Goal: Transaction & Acquisition: Download file/media

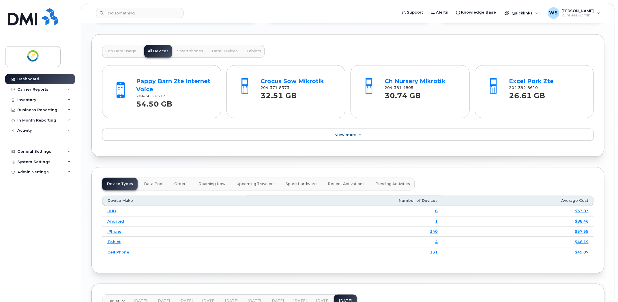
scroll to position [541, 0]
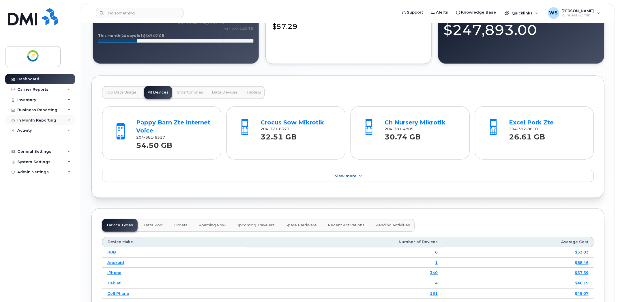
click at [27, 120] on div "In Month Reporting" at bounding box center [36, 120] width 39 height 5
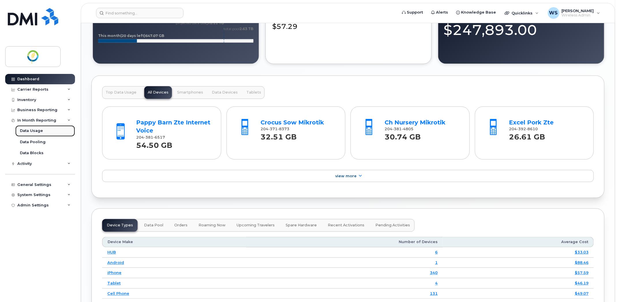
click at [27, 132] on div "Data Usage" at bounding box center [31, 130] width 23 height 5
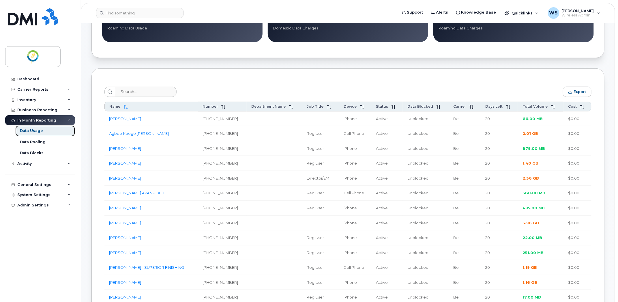
scroll to position [180, 0]
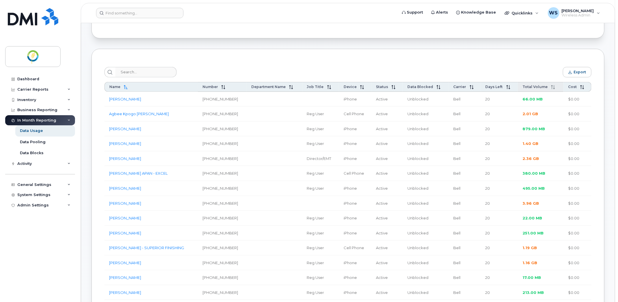
click at [540, 87] on span "Total Volume" at bounding box center [534, 87] width 25 height 4
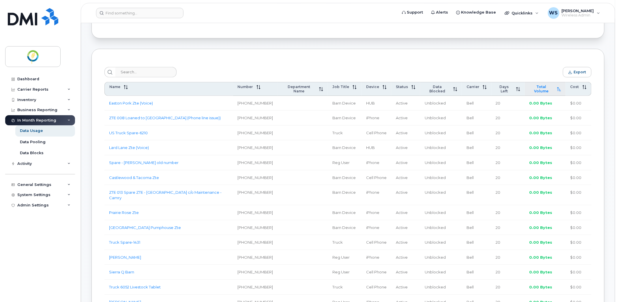
click at [540, 87] on span "Total Volume" at bounding box center [541, 89] width 24 height 9
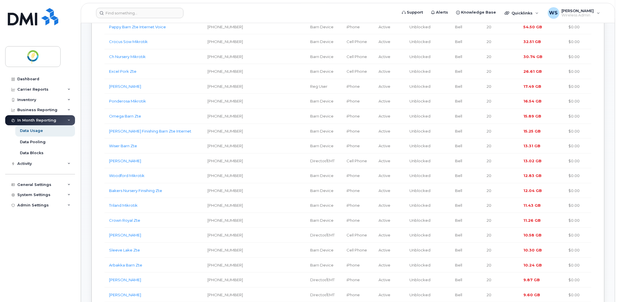
scroll to position [108, 0]
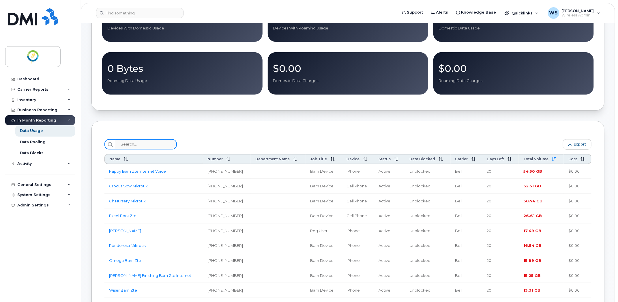
click at [121, 143] on input "search" at bounding box center [145, 144] width 61 height 10
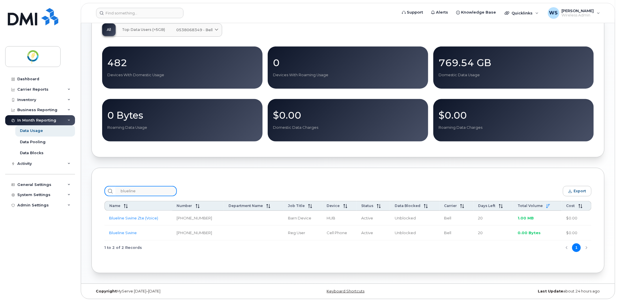
type input "blueline"
click at [121, 216] on link "Blueline Swine Zte (Voice)" at bounding box center [133, 217] width 49 height 5
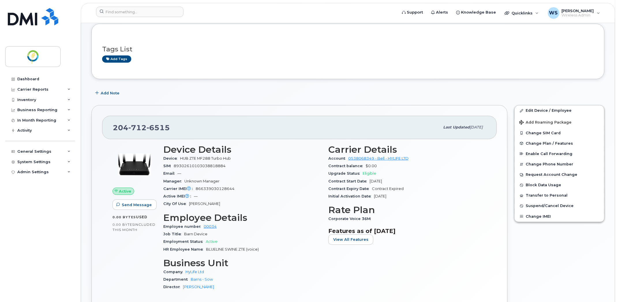
scroll to position [72, 0]
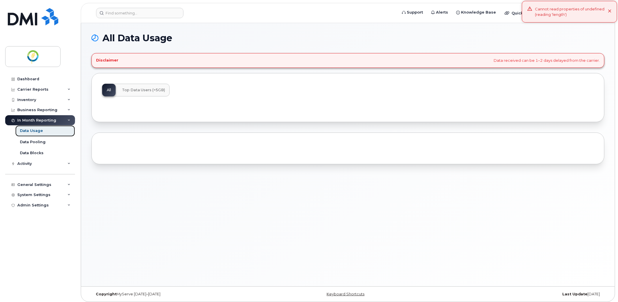
click at [31, 131] on div "Data Usage" at bounding box center [31, 130] width 23 height 5
click at [120, 12] on input at bounding box center [139, 13] width 87 height 10
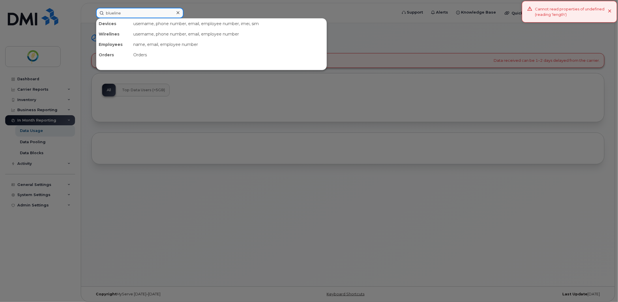
type input "blueline"
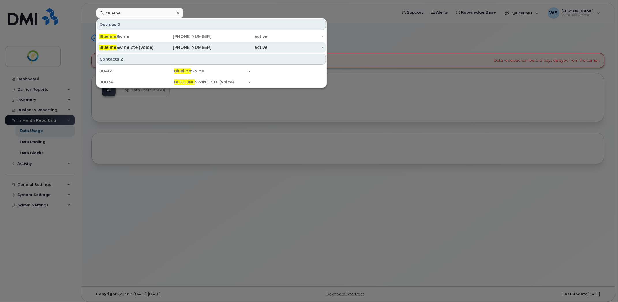
click at [115, 47] on span "Blueline" at bounding box center [107, 47] width 17 height 5
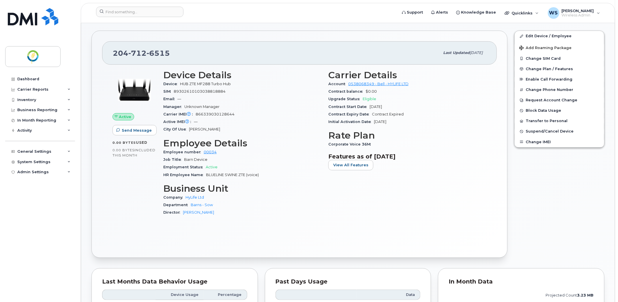
scroll to position [108, 0]
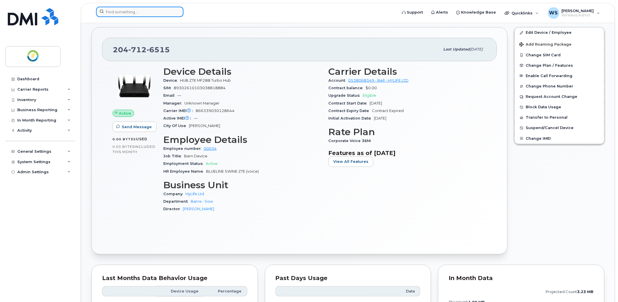
click at [107, 11] on input at bounding box center [139, 12] width 87 height 10
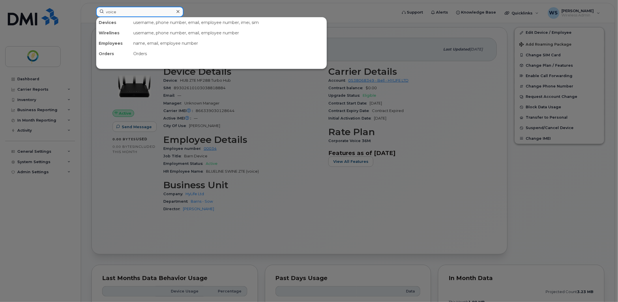
type input "voice"
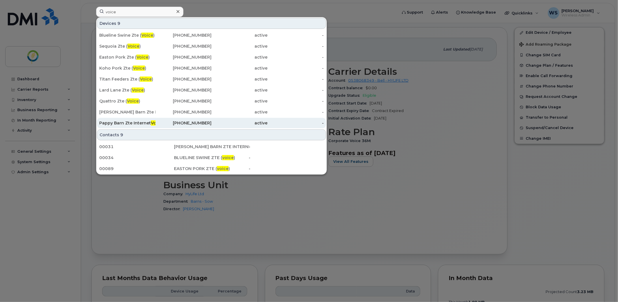
drag, startPoint x: 112, startPoint y: 100, endPoint x: 204, endPoint y: 123, distance: 94.5
click at [112, 100] on div "Quattro Zte ( Voice )" at bounding box center [127, 101] width 56 height 6
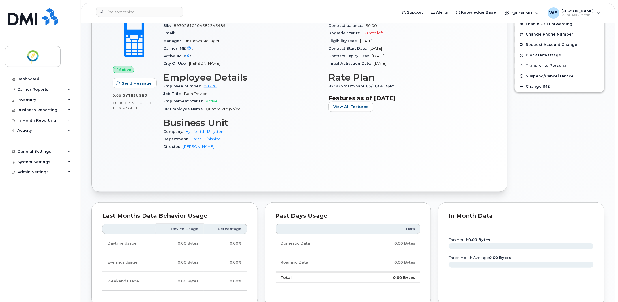
scroll to position [108, 0]
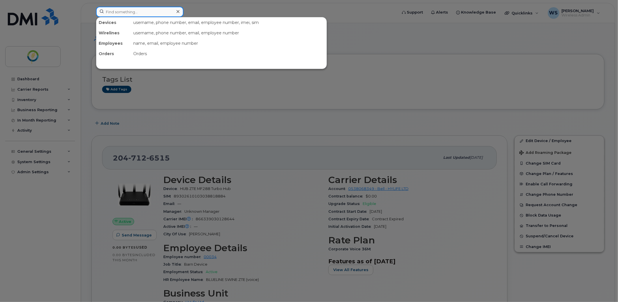
click at [139, 12] on input at bounding box center [139, 12] width 87 height 10
click at [121, 10] on input at bounding box center [139, 12] width 87 height 10
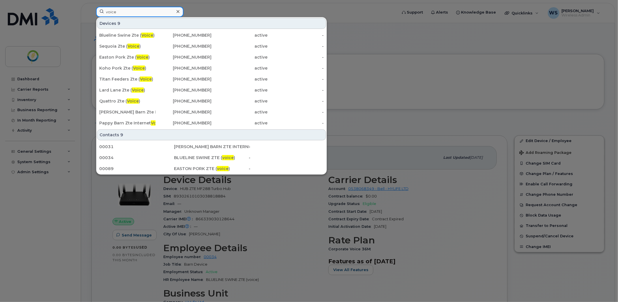
type input "voice"
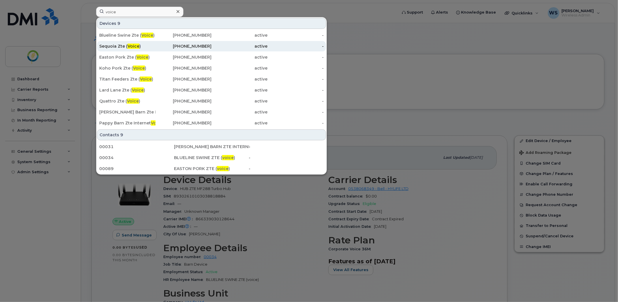
click at [115, 47] on div "Sequoia Zte ( Voice )" at bounding box center [127, 46] width 56 height 6
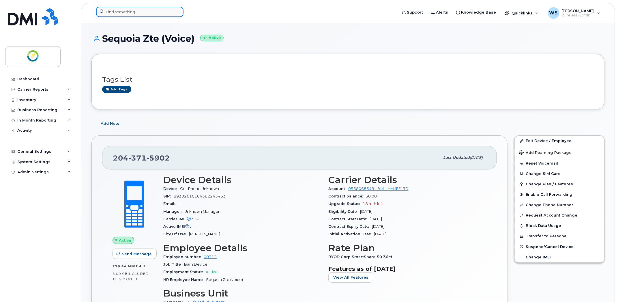
click at [154, 13] on input at bounding box center [139, 12] width 87 height 10
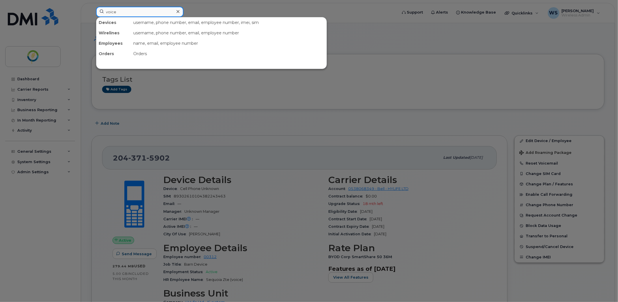
type input "voice"
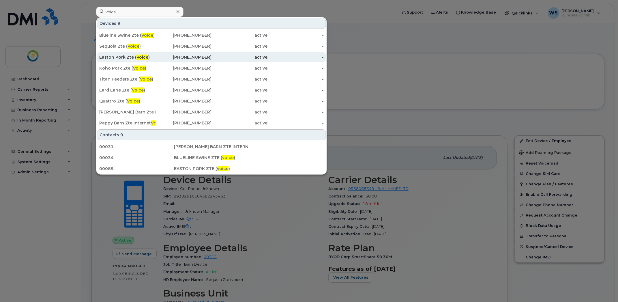
click at [125, 55] on div "Easton Pork Zte ( Voice )" at bounding box center [127, 57] width 56 height 6
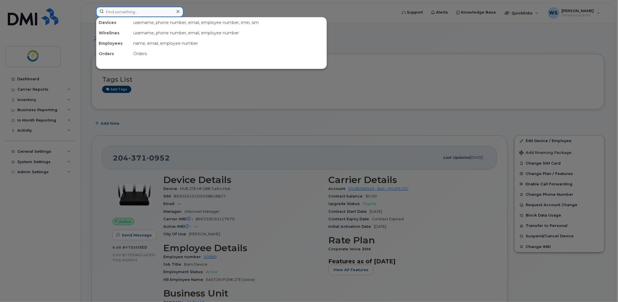
click at [137, 14] on input at bounding box center [139, 12] width 87 height 10
type input "voice"
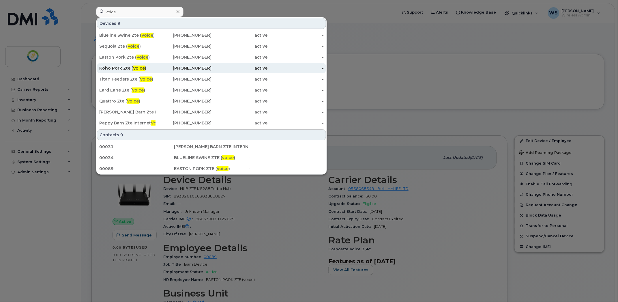
click at [110, 65] on div "Koho Pork Zte ( Voice )" at bounding box center [127, 68] width 56 height 10
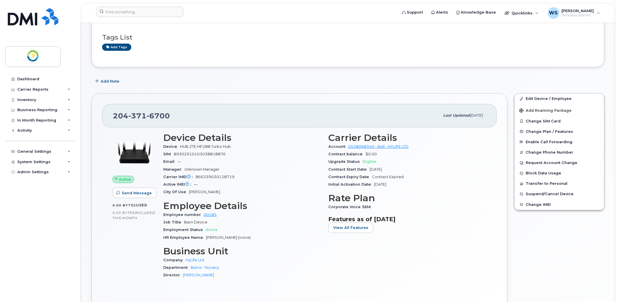
scroll to position [108, 0]
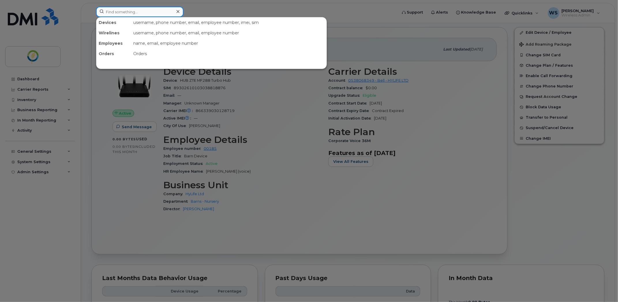
click at [139, 10] on input at bounding box center [139, 12] width 87 height 10
type input "voice"
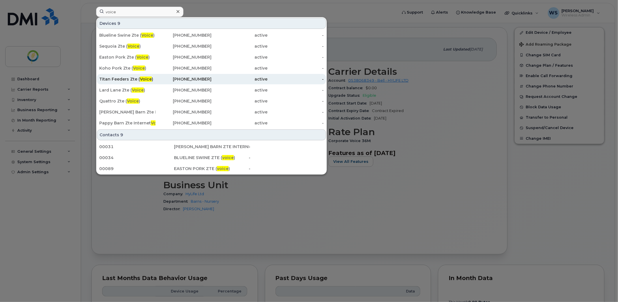
click at [116, 79] on div "Titan Feeders Zte ( Voice )" at bounding box center [127, 79] width 56 height 6
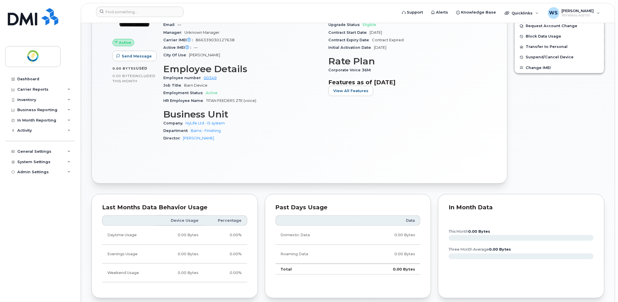
scroll to position [108, 0]
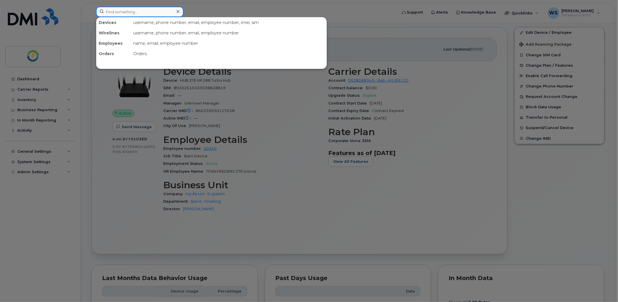
click at [117, 12] on input at bounding box center [139, 12] width 87 height 10
type input "voice"
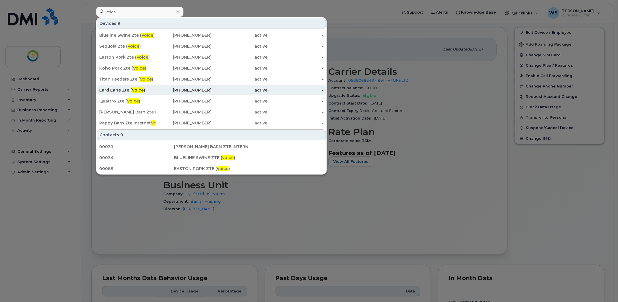
click at [111, 92] on div "Lard Lane Zte ( Voice )" at bounding box center [127, 90] width 56 height 6
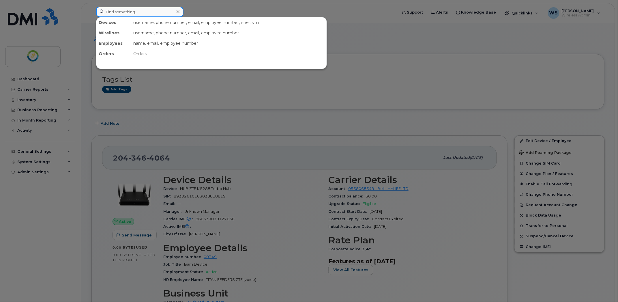
click at [141, 9] on input at bounding box center [139, 12] width 87 height 10
type input "voice"
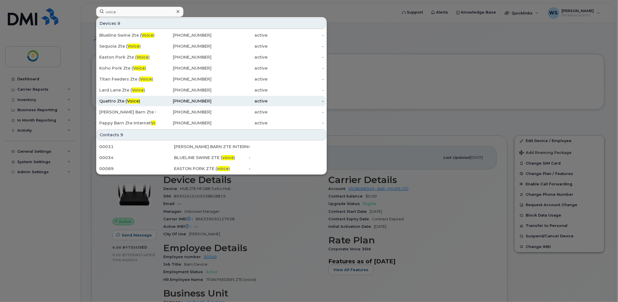
click at [113, 100] on div "Quattro Zte ( Voice )" at bounding box center [127, 101] width 56 height 6
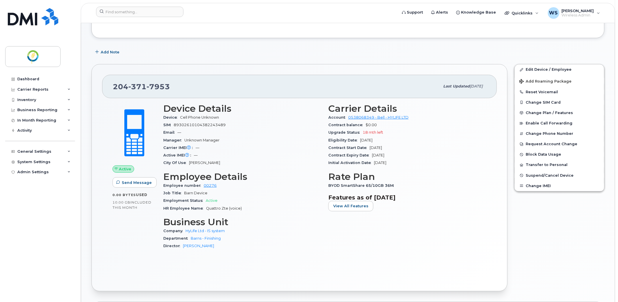
scroll to position [72, 0]
click at [120, 10] on input at bounding box center [139, 12] width 87 height 10
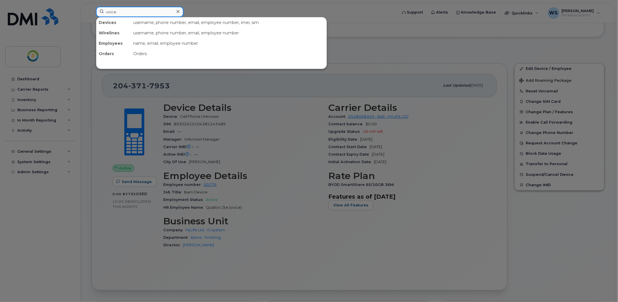
type input "voice"
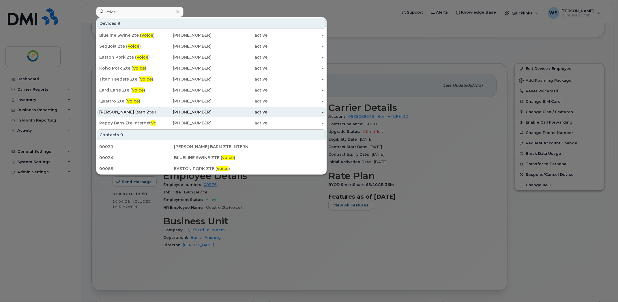
click at [115, 111] on div "Blanton Barn Zte Internet Voice" at bounding box center [127, 112] width 56 height 6
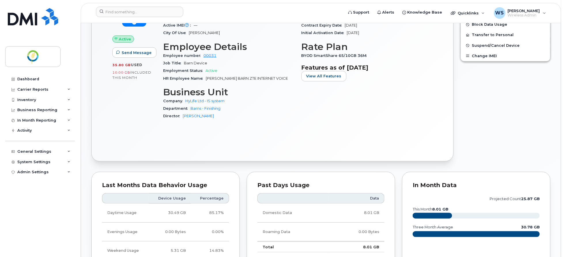
scroll to position [144, 0]
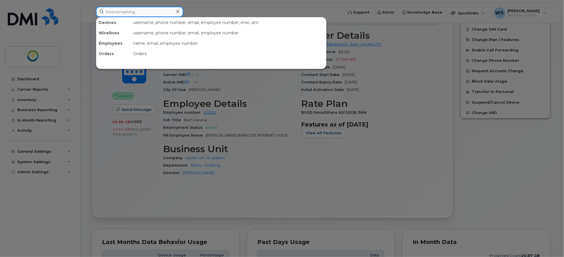
click at [116, 11] on input at bounding box center [139, 12] width 87 height 10
type input "zte"
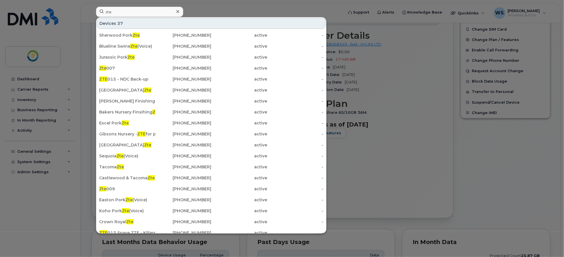
click at [538, 169] on div at bounding box center [282, 128] width 564 height 257
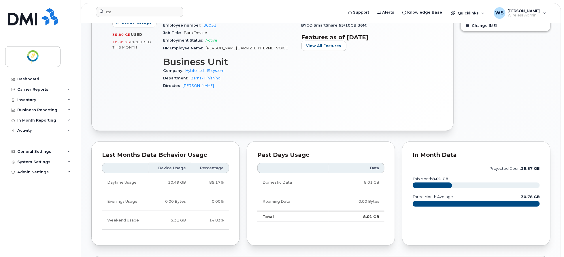
scroll to position [213, 0]
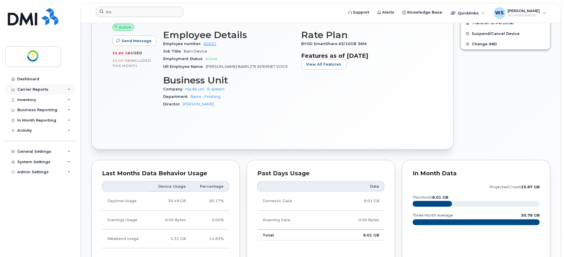
click at [26, 86] on div "Carrier Reports" at bounding box center [40, 89] width 70 height 10
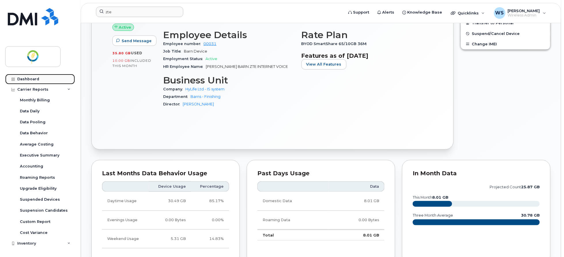
click at [27, 80] on div "Dashboard" at bounding box center [28, 79] width 22 height 5
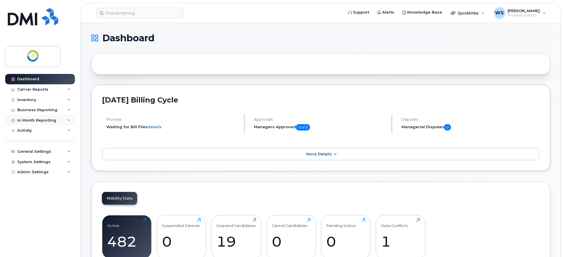
click at [48, 120] on div "In Month Reporting" at bounding box center [36, 120] width 39 height 5
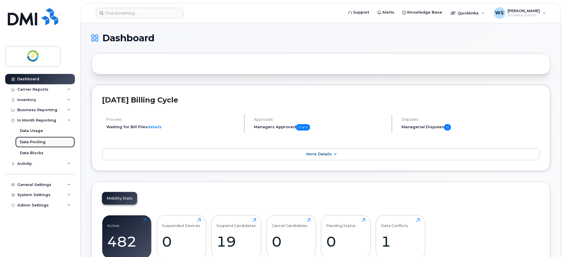
click at [40, 145] on div "Data Pooling" at bounding box center [33, 141] width 26 height 5
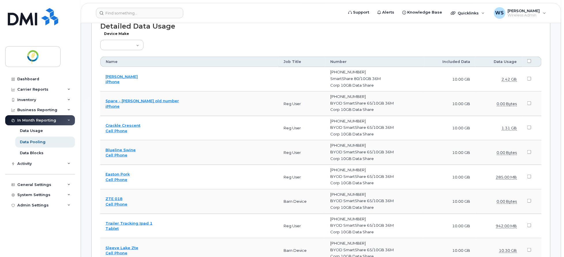
scroll to position [180, 0]
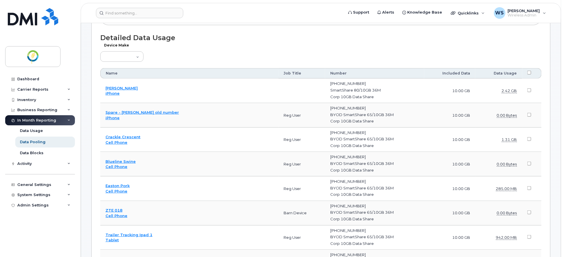
click at [506, 72] on th "Data Usage" at bounding box center [499, 73] width 47 height 10
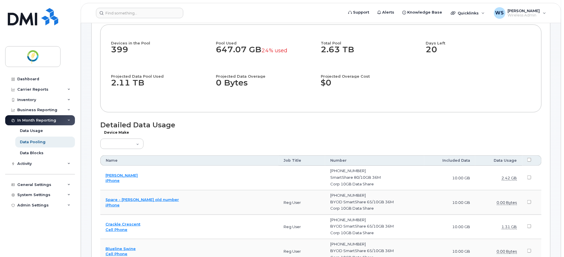
scroll to position [0, 0]
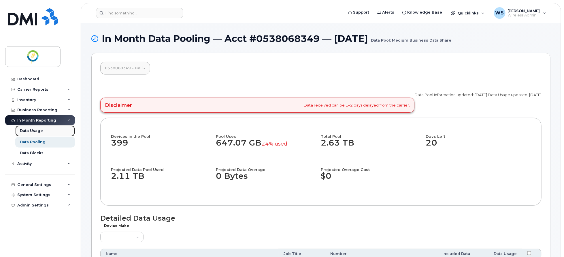
click at [35, 133] on div "Data Usage" at bounding box center [31, 130] width 23 height 5
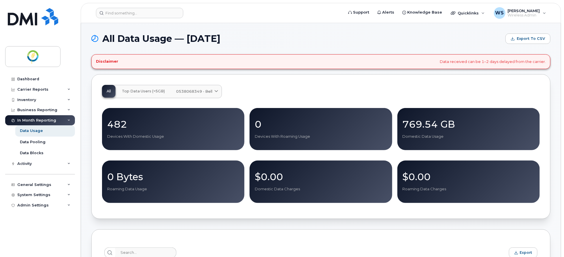
click at [211, 92] on span "0538068349 - Bell" at bounding box center [194, 91] width 36 height 5
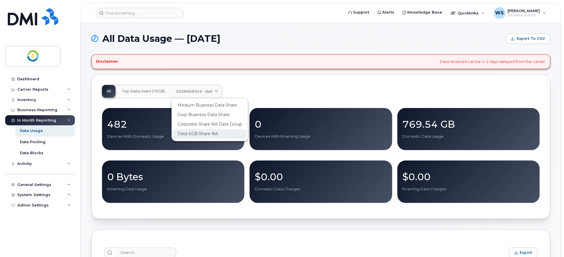
click at [211, 136] on span "Data 6GB Share NA" at bounding box center [198, 134] width 40 height 6
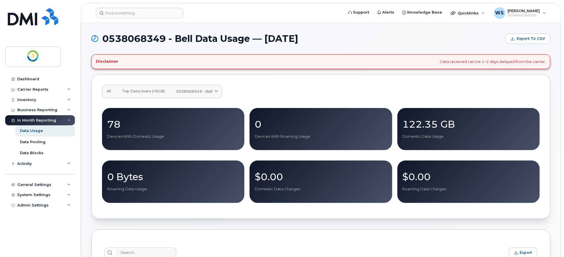
click at [215, 92] on icon at bounding box center [217, 91] width 4 height 4
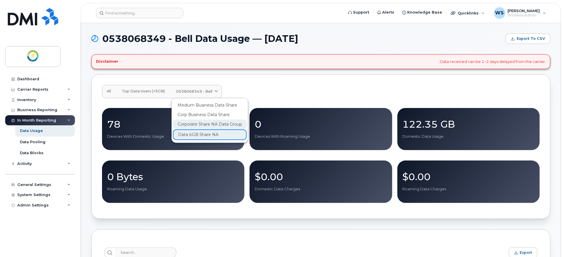
click at [215, 123] on span "Corporate Share NA Data Group" at bounding box center [210, 124] width 65 height 6
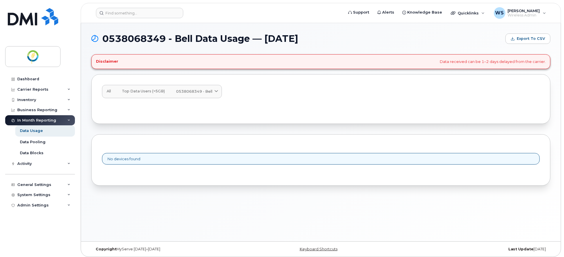
click at [206, 92] on span "0538068349 - Bell" at bounding box center [194, 91] width 36 height 5
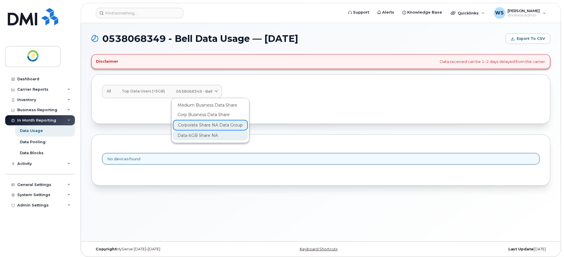
click at [201, 136] on span "Data 6GB Share NA" at bounding box center [198, 135] width 40 height 6
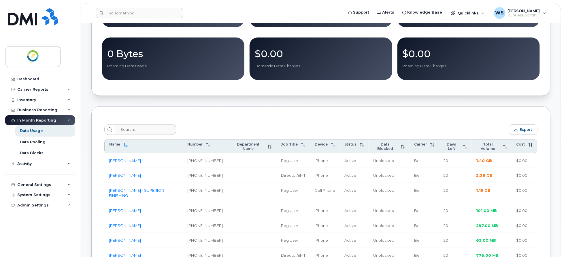
scroll to position [180, 0]
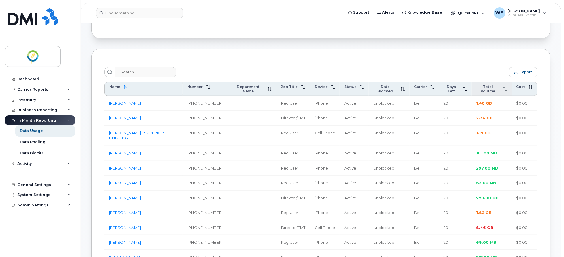
click at [493, 89] on span "Total Volume" at bounding box center [488, 89] width 23 height 9
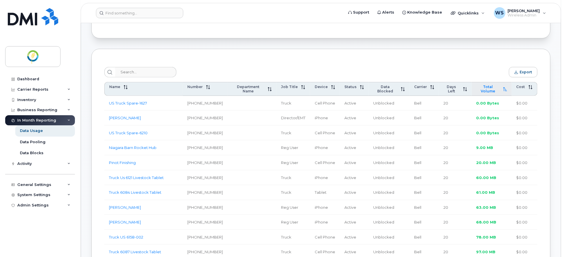
click at [492, 89] on span "Total Volume" at bounding box center [488, 89] width 23 height 9
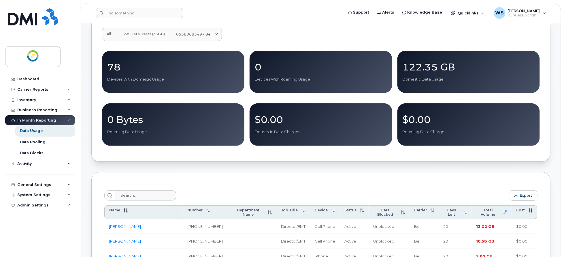
scroll to position [0, 0]
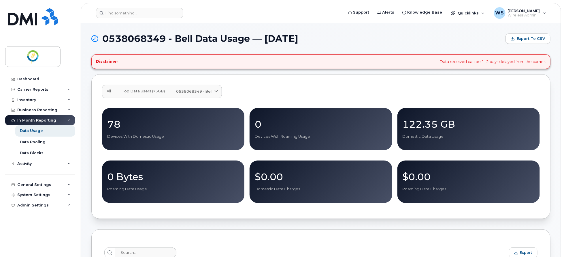
click at [217, 89] on span at bounding box center [216, 91] width 5 height 5
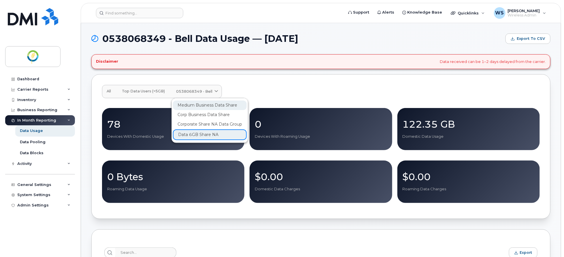
click at [212, 107] on span "Medium Business Data Share" at bounding box center [208, 105] width 60 height 6
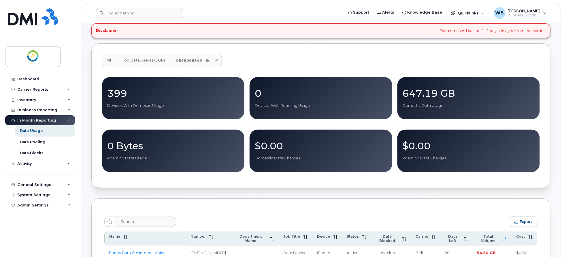
scroll to position [180, 0]
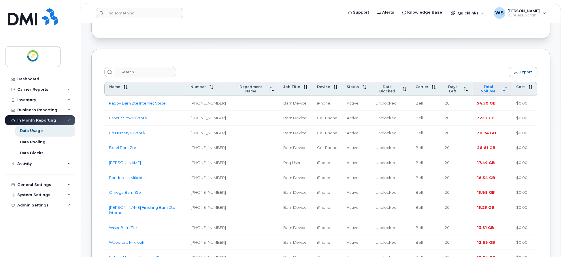
click at [488, 89] on span "Total Volume" at bounding box center [489, 89] width 22 height 9
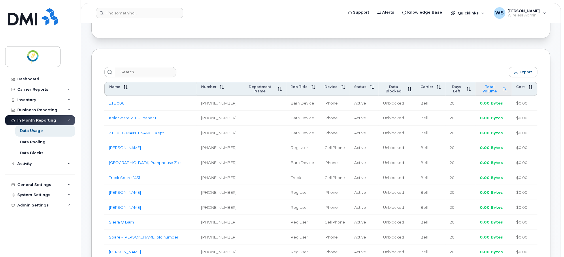
click at [488, 89] on span "Total Volume" at bounding box center [491, 89] width 20 height 9
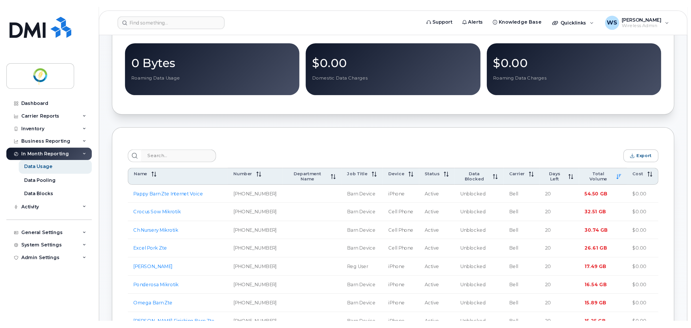
scroll to position [108, 0]
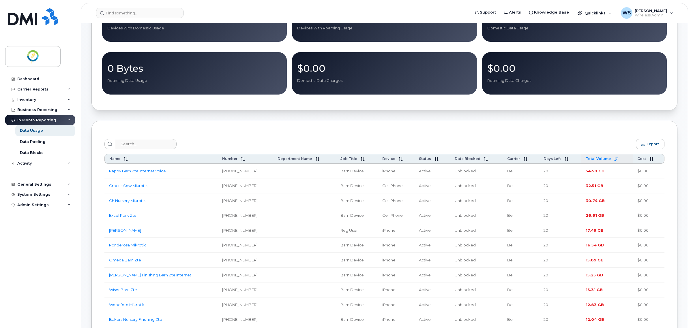
click at [564, 159] on span "Total Volume" at bounding box center [598, 159] width 25 height 4
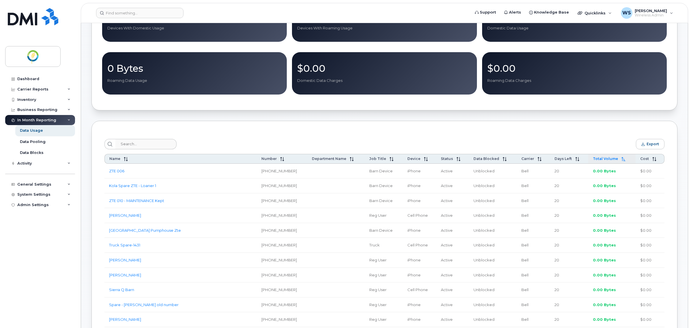
click at [564, 159] on span "Total Volume" at bounding box center [605, 159] width 25 height 4
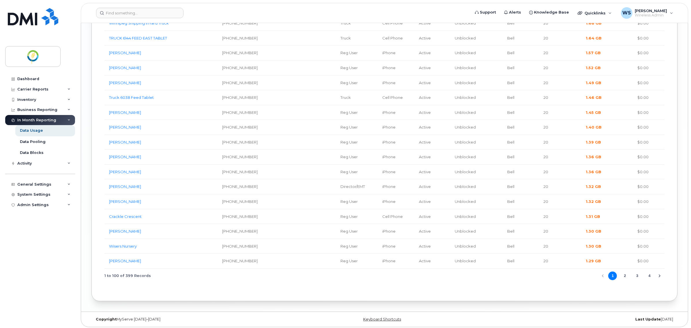
scroll to position [1502, 0]
click at [33, 143] on div "Data Pooling" at bounding box center [33, 141] width 26 height 5
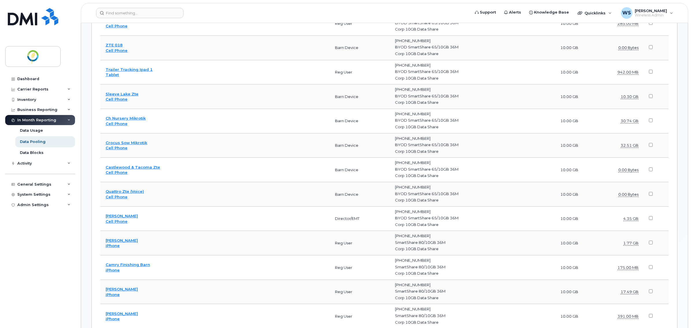
scroll to position [379, 0]
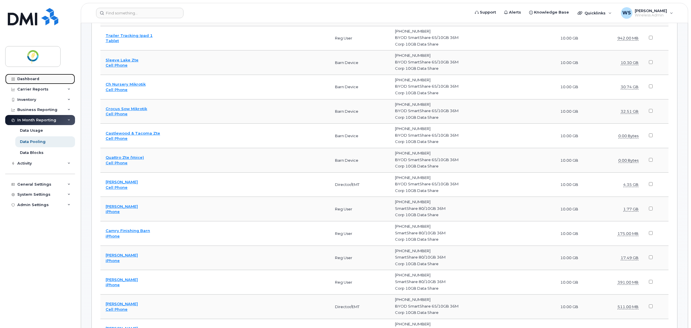
click at [37, 78] on div "Dashboard" at bounding box center [28, 79] width 22 height 5
click at [35, 99] on div "Inventory" at bounding box center [26, 99] width 19 height 5
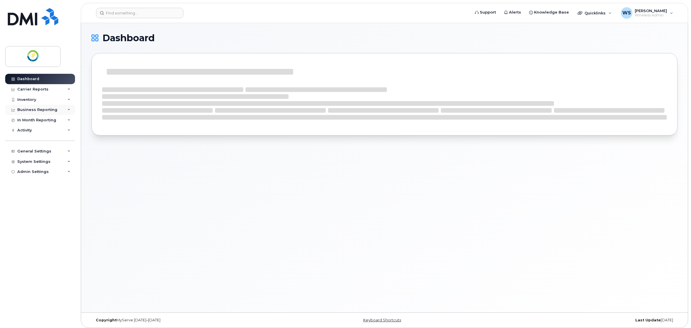
click at [31, 109] on div "Business Reporting" at bounding box center [37, 110] width 40 height 5
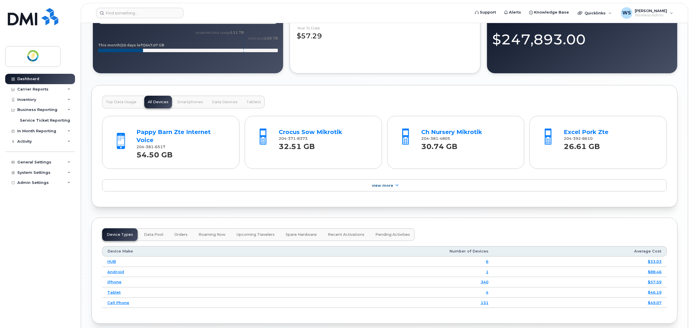
scroll to position [541, 0]
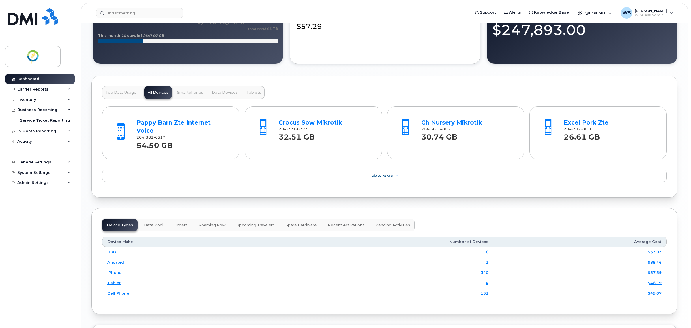
click at [149, 94] on div "Top Data Usage All Devices Smartphones Data Devices Tablets" at bounding box center [183, 92] width 162 height 13
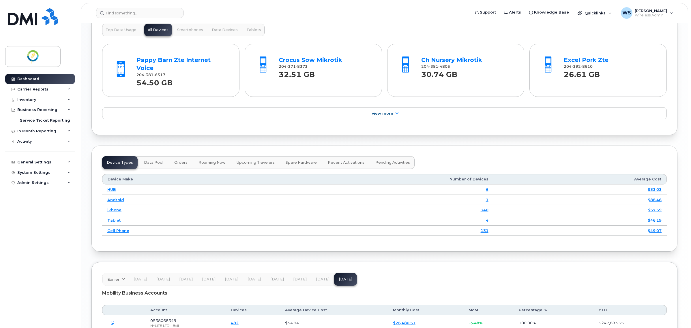
scroll to position [613, 0]
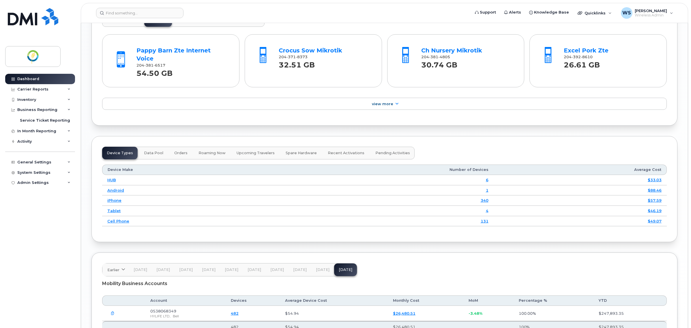
click at [149, 151] on span "Data Pool" at bounding box center [153, 153] width 19 height 5
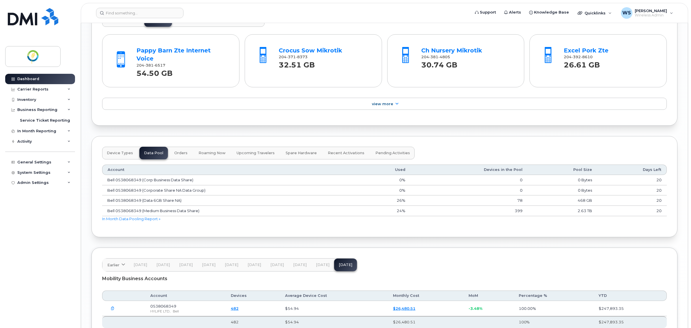
click at [122, 147] on button "Device Types" at bounding box center [119, 153] width 35 height 13
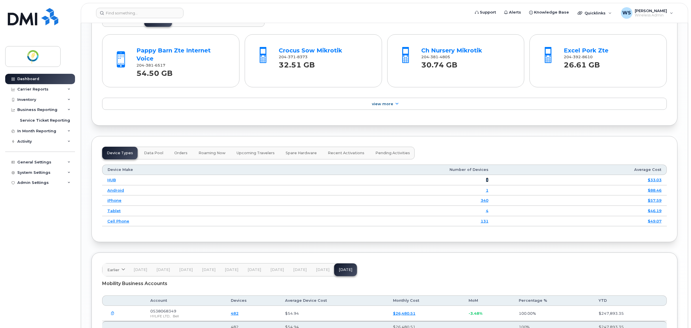
click at [488, 178] on link "6" at bounding box center [487, 180] width 3 height 5
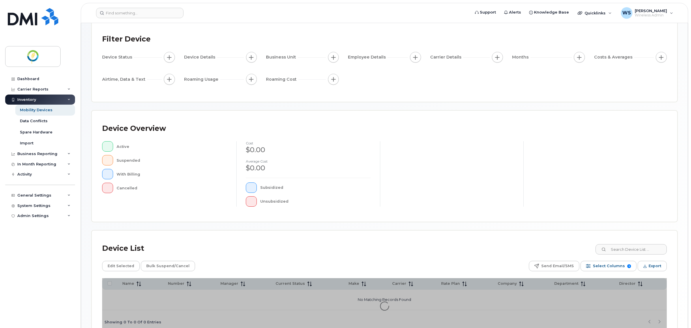
scroll to position [68, 0]
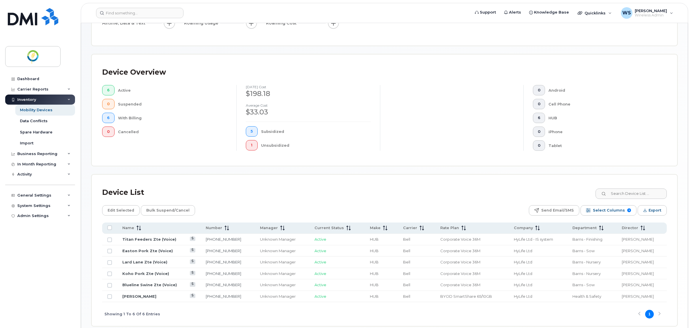
scroll to position [132, 0]
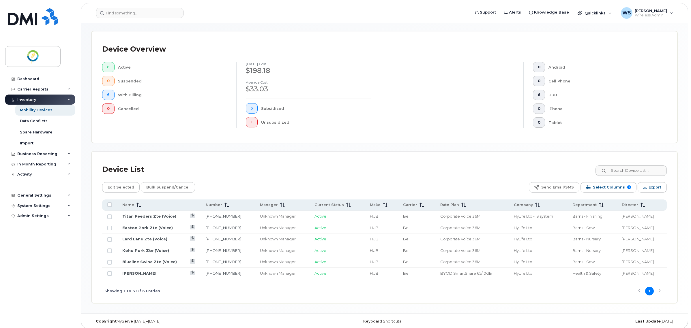
scroll to position [132, 0]
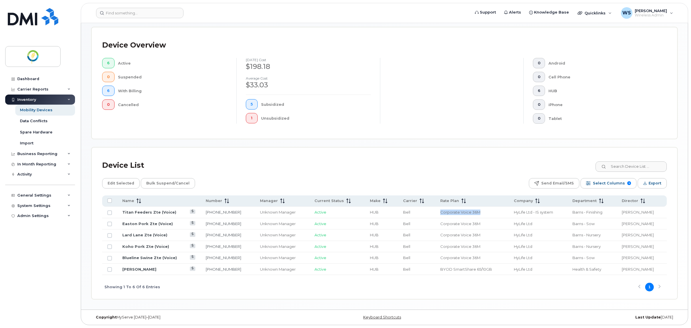
drag, startPoint x: 479, startPoint y: 212, endPoint x: 435, endPoint y: 211, distance: 44.1
click at [435, 211] on td "Corporate Voice 36M" at bounding box center [472, 213] width 74 height 12
copy span "Corporate Voice 36M"
click at [33, 153] on div "Business Reporting" at bounding box center [37, 154] width 40 height 5
click at [36, 167] on div "Service Ticket Reporting" at bounding box center [45, 164] width 50 height 5
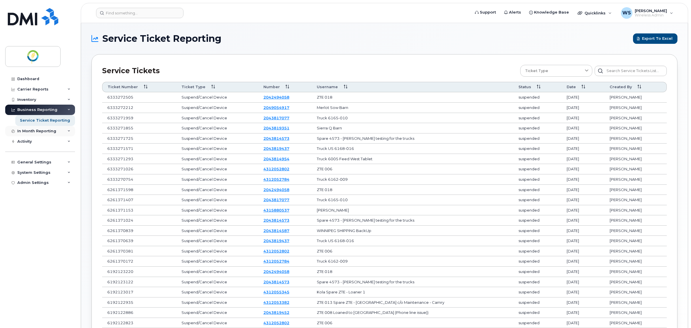
click at [35, 130] on div "In Month Reporting" at bounding box center [36, 131] width 39 height 5
click at [26, 177] on div "Activity" at bounding box center [24, 174] width 14 height 5
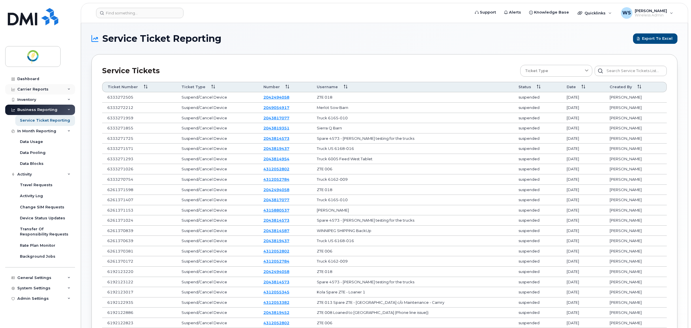
click at [42, 88] on div "Carrier Reports" at bounding box center [32, 89] width 31 height 5
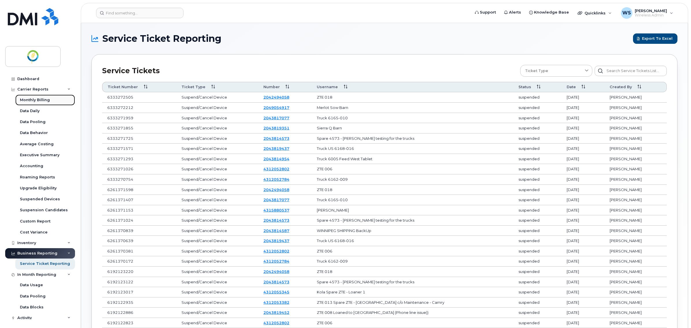
click at [41, 100] on div "Monthly Billing" at bounding box center [35, 99] width 30 height 5
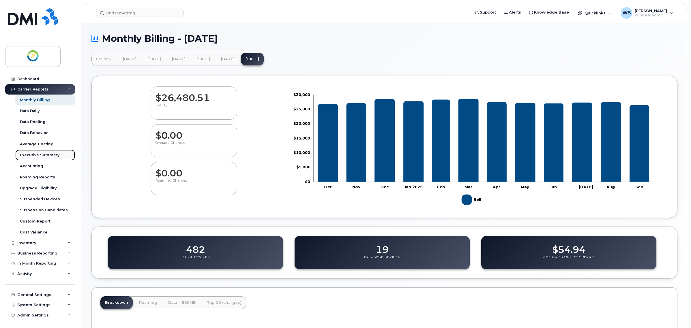
click at [39, 153] on div "Executive Summary" at bounding box center [40, 155] width 40 height 5
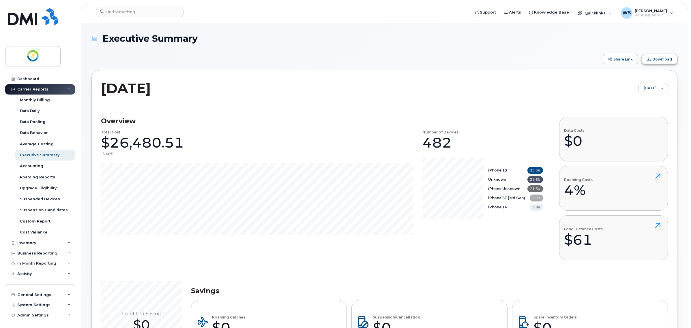
click at [655, 58] on span "Download" at bounding box center [662, 59] width 20 height 4
